Goal: Transaction & Acquisition: Subscribe to service/newsletter

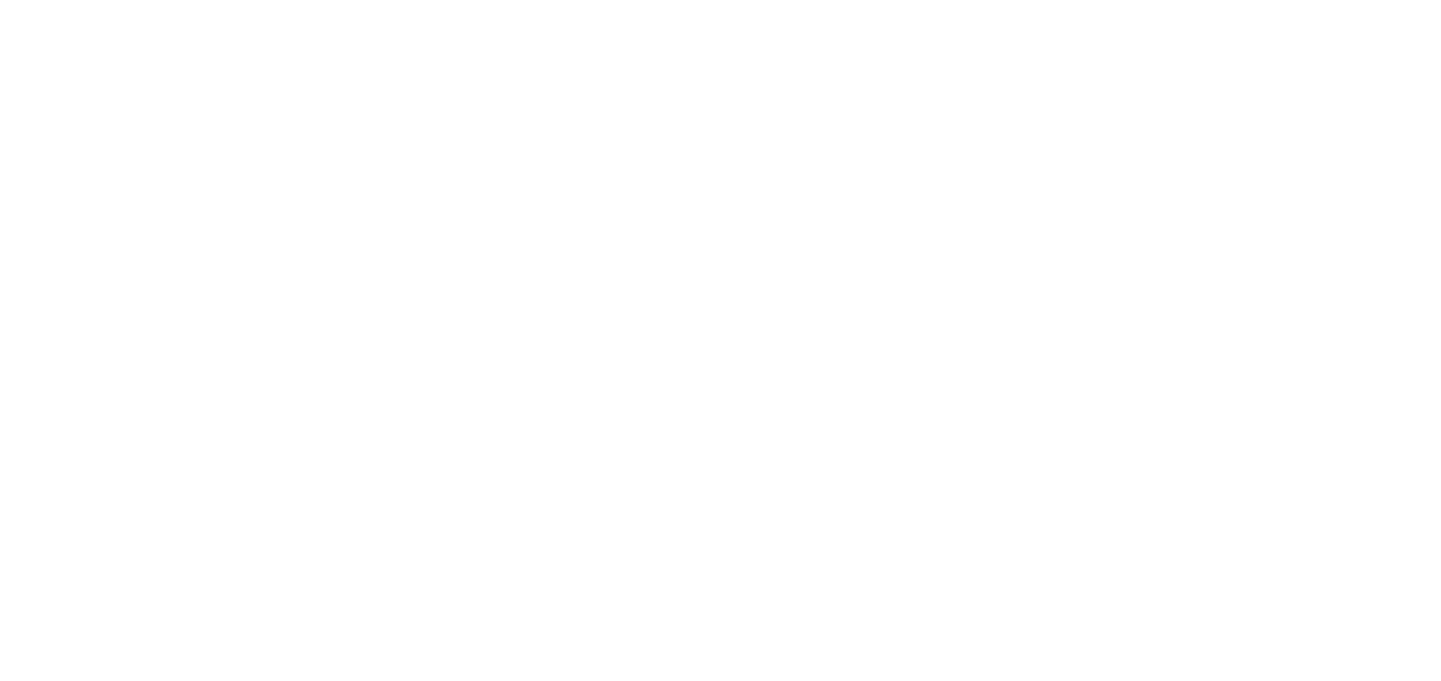
select select "*"
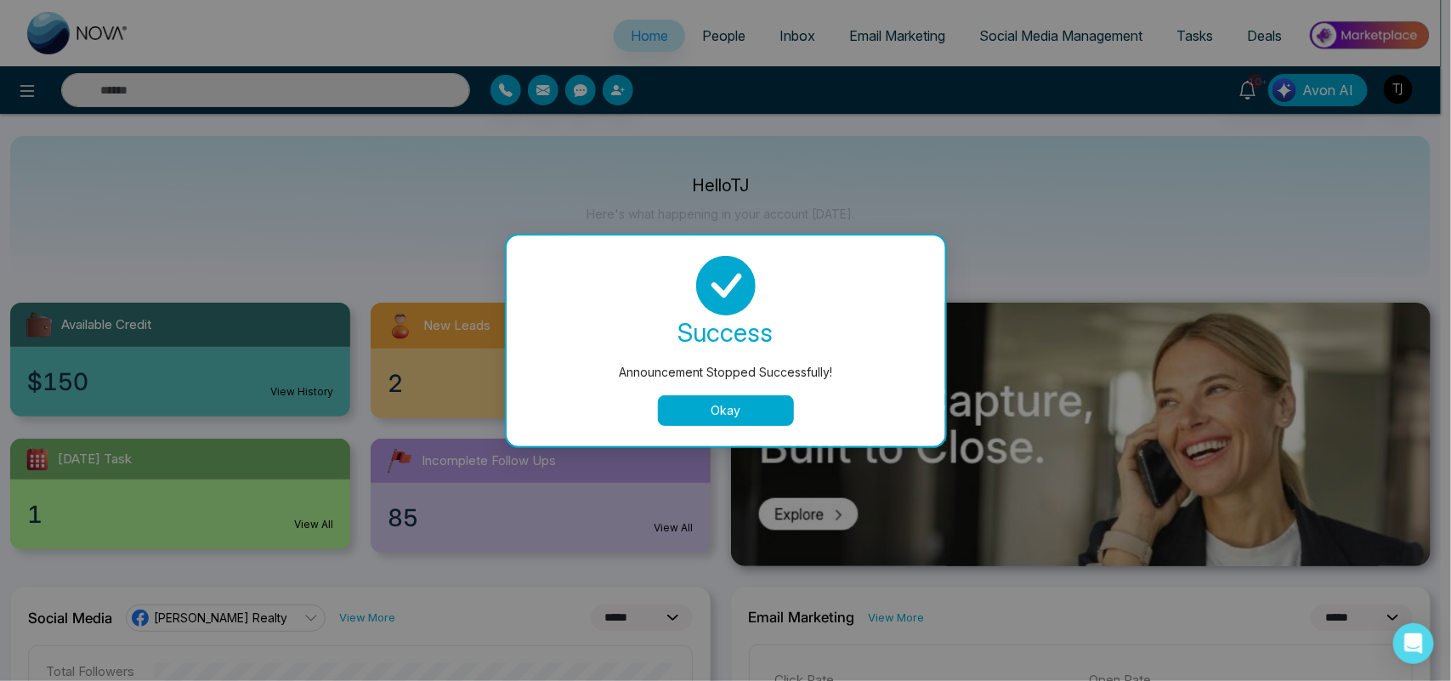
click at [725, 406] on button "Okay" at bounding box center [726, 410] width 136 height 31
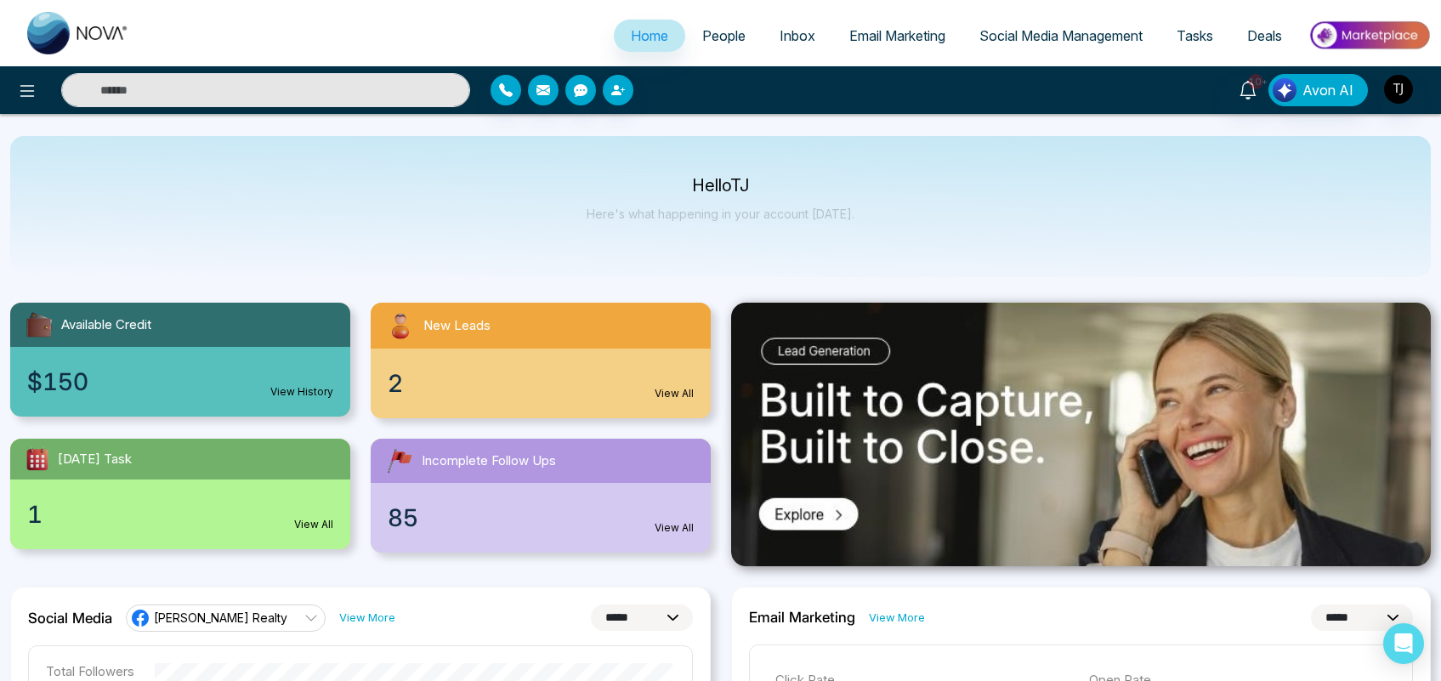
click at [1373, 32] on img at bounding box center [1369, 35] width 123 height 38
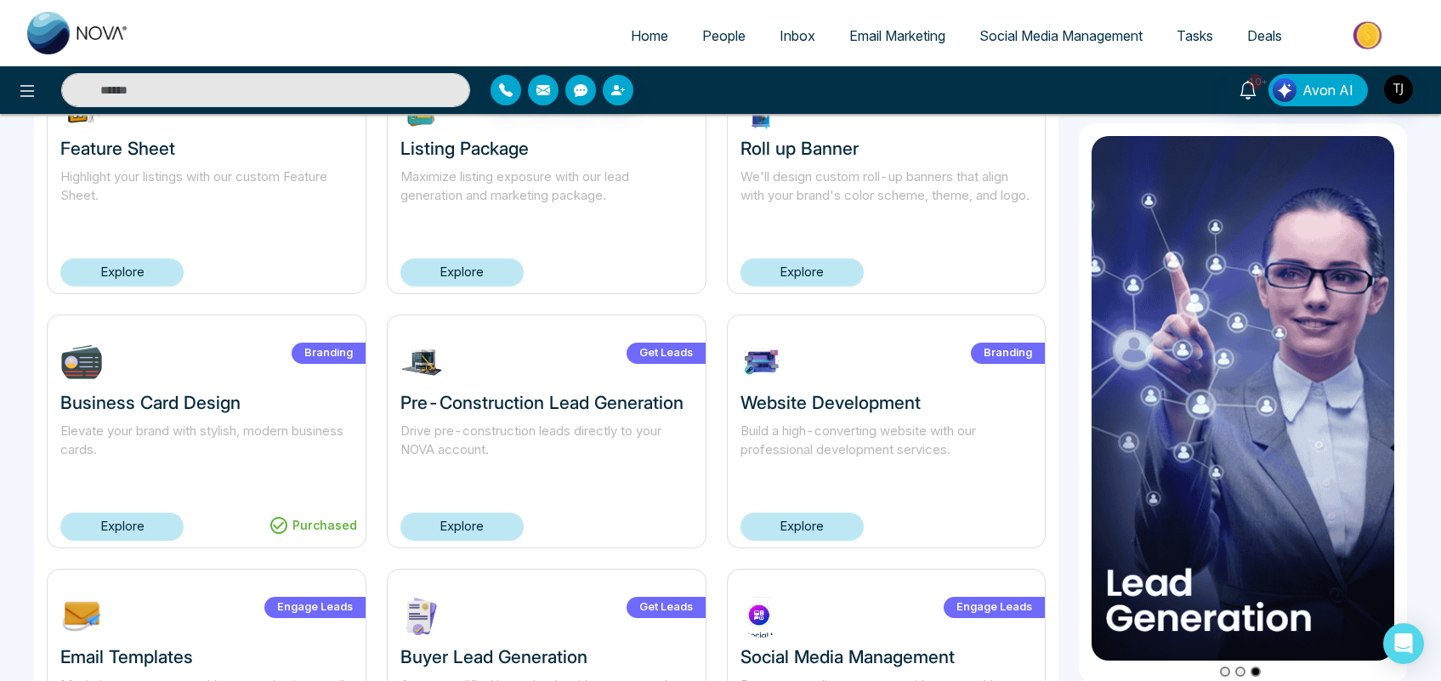
scroll to position [1103, 0]
